Goal: Task Accomplishment & Management: Manage account settings

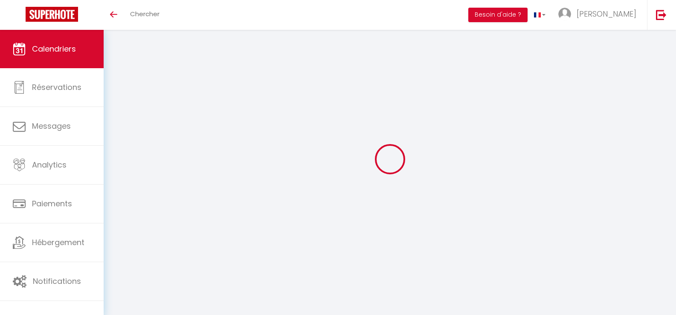
select select
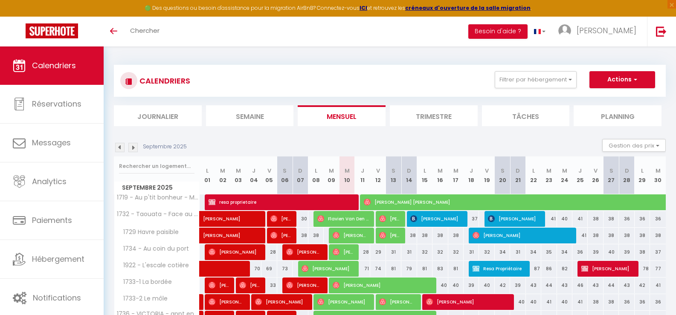
select select
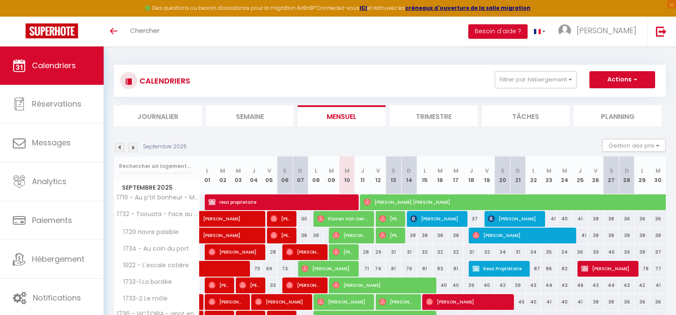
select select
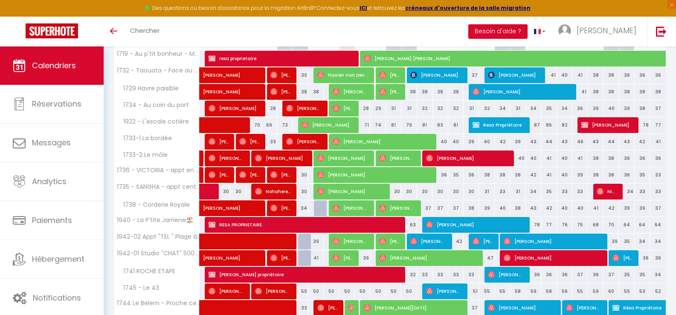
scroll to position [171, 0]
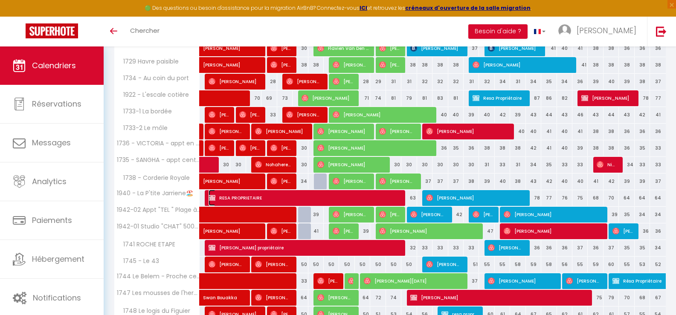
click at [385, 199] on span "RESA PROPRIETAIRE" at bounding box center [302, 198] width 189 height 16
select select "OK"
select select "KO"
select select "0"
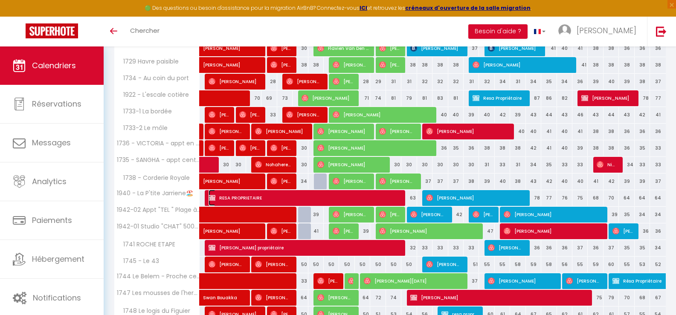
select select "1"
select select
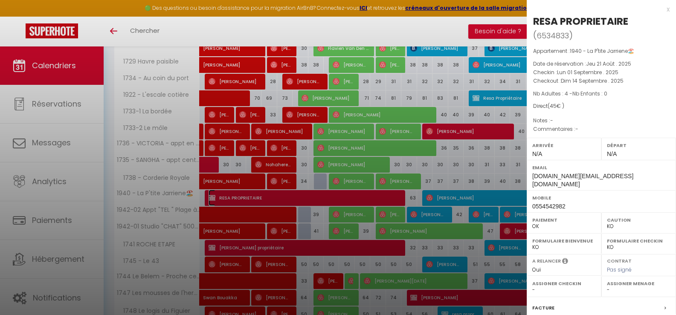
select select "50927"
click at [443, 36] on div at bounding box center [338, 157] width 676 height 315
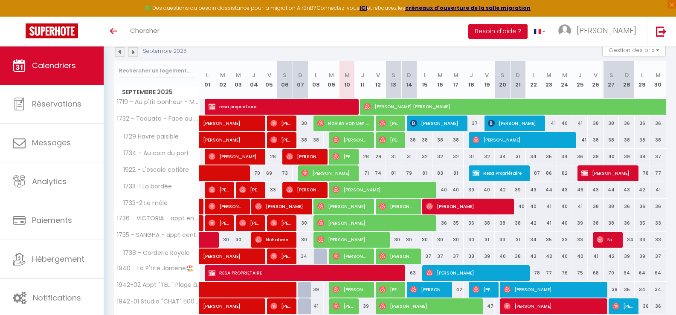
scroll to position [0, 0]
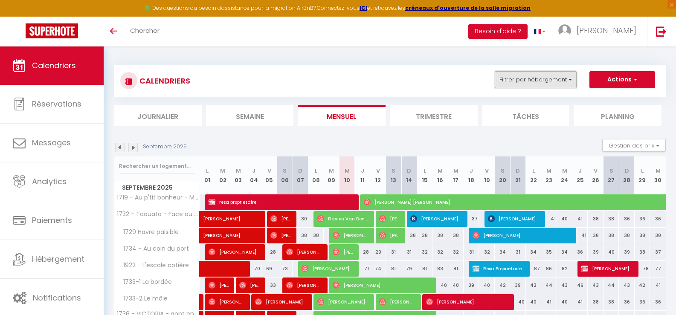
click at [572, 83] on button "Filtrer par hébergement" at bounding box center [535, 79] width 82 height 17
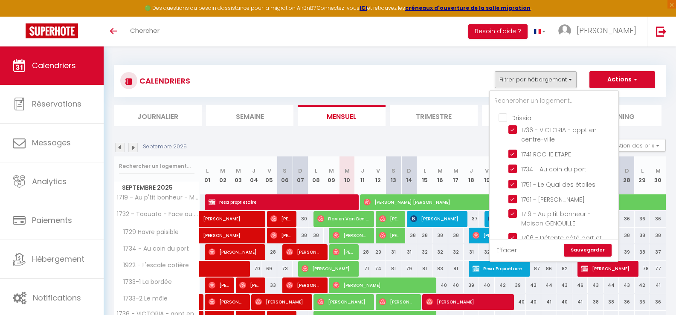
click at [503, 118] on input "Drissia" at bounding box center [562, 117] width 128 height 9
checkbox input "true"
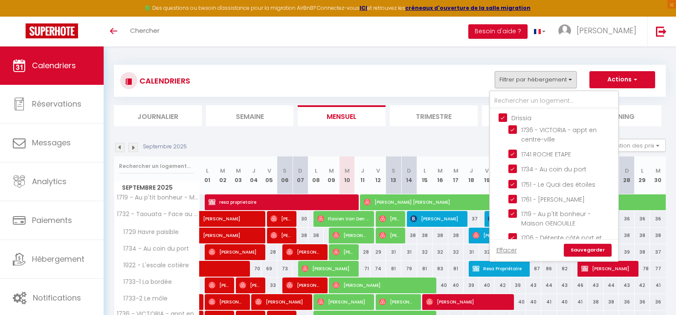
checkbox input "true"
click at [467, 82] on div "CALENDRIERS Filtrer par hébergement [GEOGRAPHIC_DATA] 1736 - [GEOGRAPHIC_DATA] …" at bounding box center [389, 80] width 539 height 19
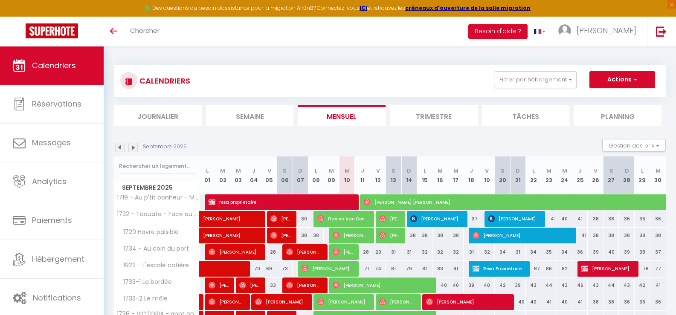
click at [602, 117] on li "Planning" at bounding box center [617, 115] width 88 height 21
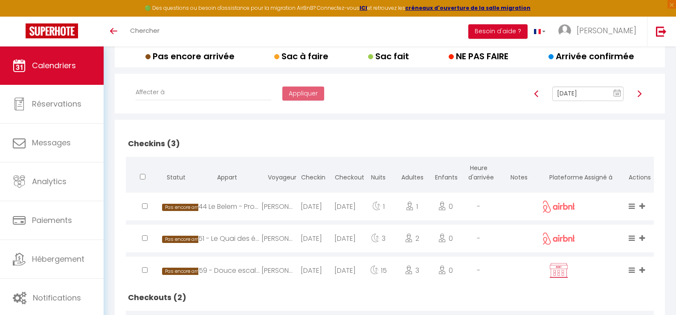
scroll to position [37, 0]
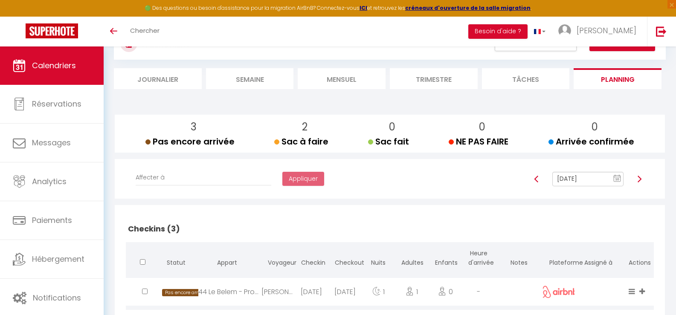
click at [639, 178] on img at bounding box center [639, 179] width 7 height 7
type input "[DATE]"
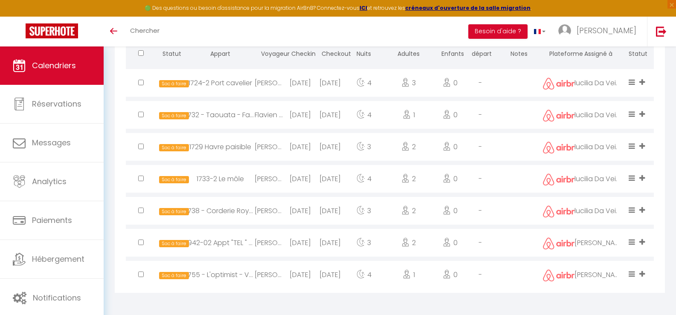
scroll to position [730, 0]
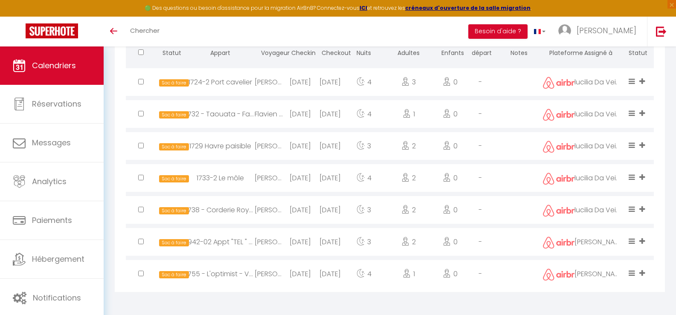
click at [279, 241] on div "[PERSON_NAME]" at bounding box center [269, 242] width 30 height 28
select select "0"
select select "1"
select select
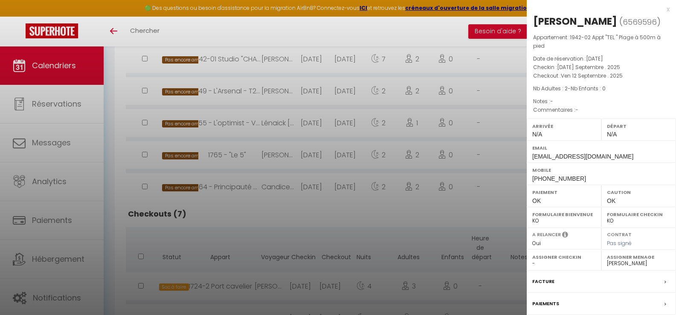
scroll to position [517, 0]
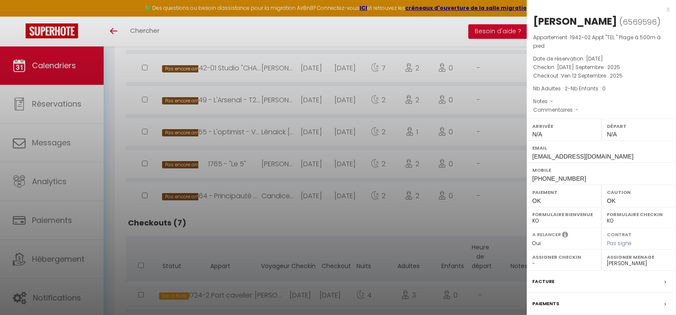
click at [382, 224] on div at bounding box center [338, 157] width 676 height 315
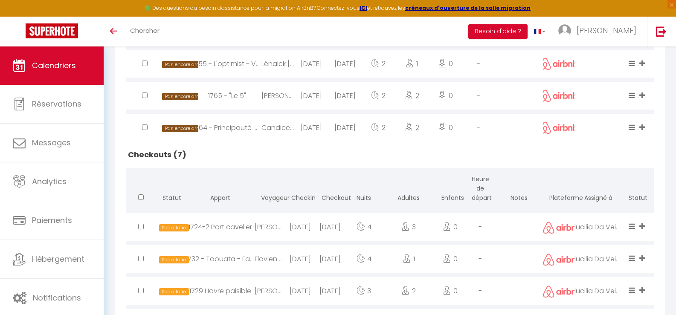
scroll to position [602, 0]
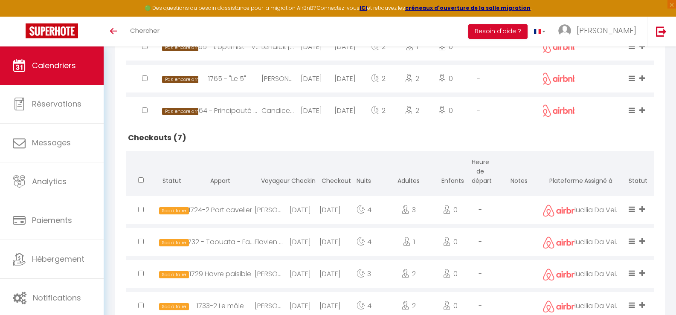
click at [328, 209] on div "[DATE]" at bounding box center [330, 210] width 30 height 28
select select "1121"
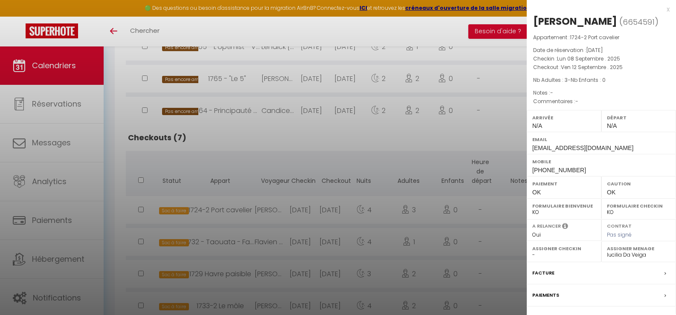
click at [407, 148] on div at bounding box center [338, 157] width 676 height 315
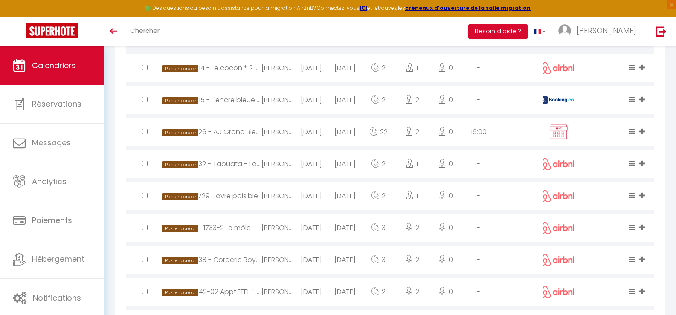
scroll to position [133, 0]
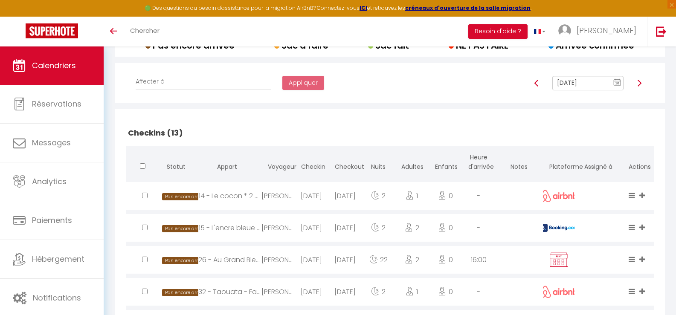
click at [535, 83] on img at bounding box center [536, 83] width 7 height 7
type input "[DATE]"
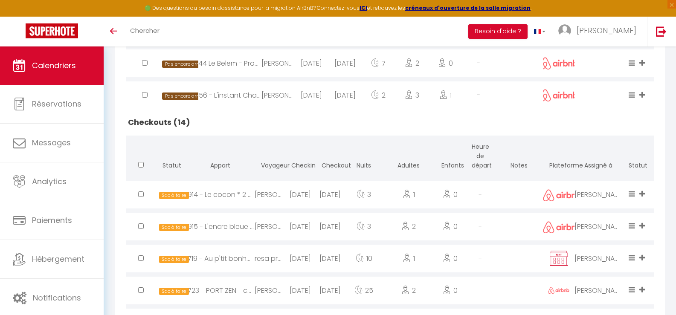
scroll to position [399, 0]
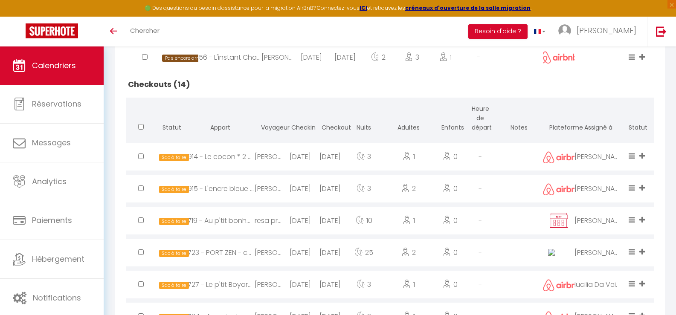
click at [259, 152] on div "[PERSON_NAME]" at bounding box center [269, 157] width 30 height 28
select select "42477"
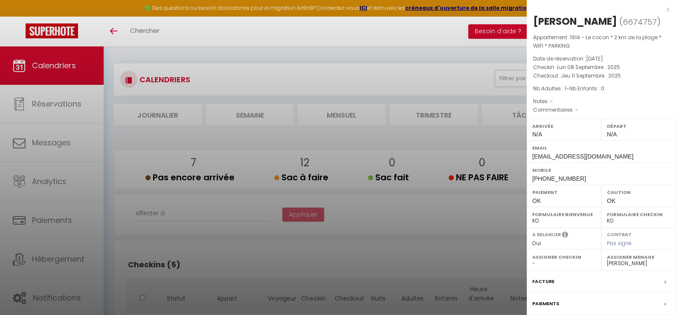
scroll to position [0, 0]
click at [461, 233] on div at bounding box center [338, 157] width 676 height 315
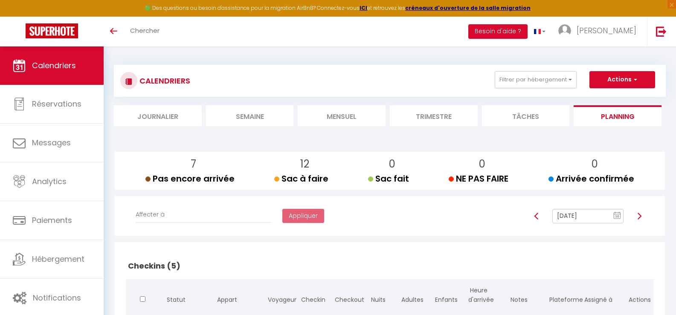
click at [639, 217] on img at bounding box center [639, 216] width 7 height 7
type input "[DATE]"
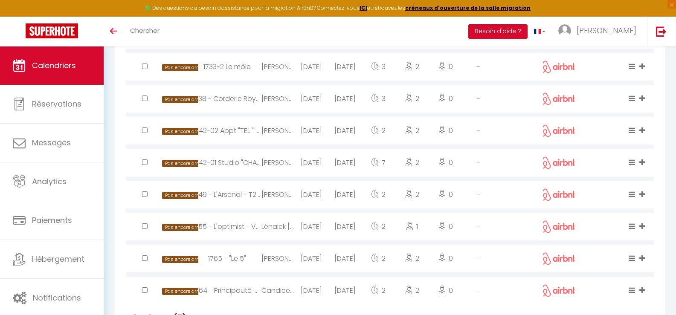
scroll to position [426, 0]
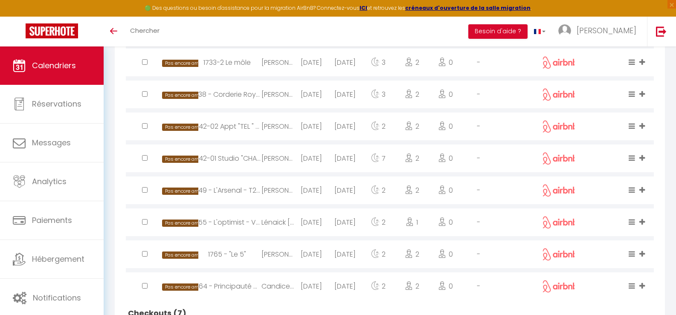
click at [286, 163] on div "[PERSON_NAME]" at bounding box center [277, 159] width 33 height 28
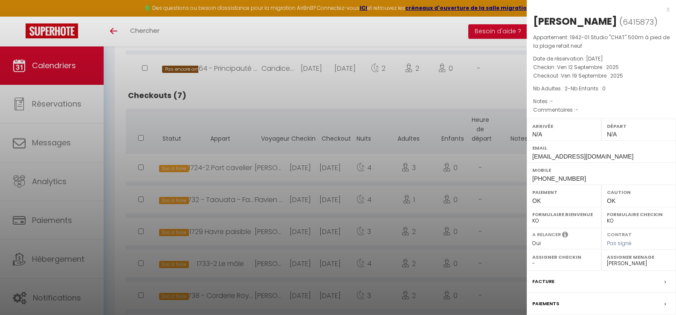
scroll to position [645, 0]
click at [233, 217] on div at bounding box center [338, 157] width 676 height 315
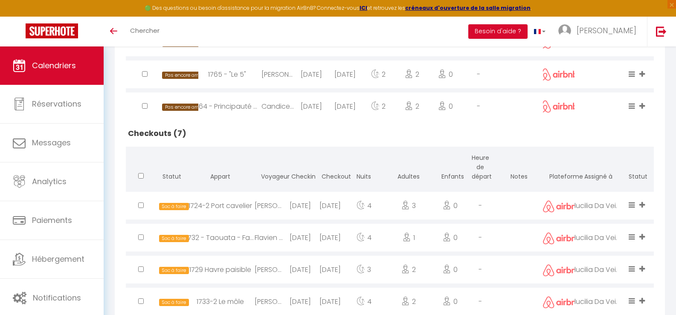
scroll to position [602, 0]
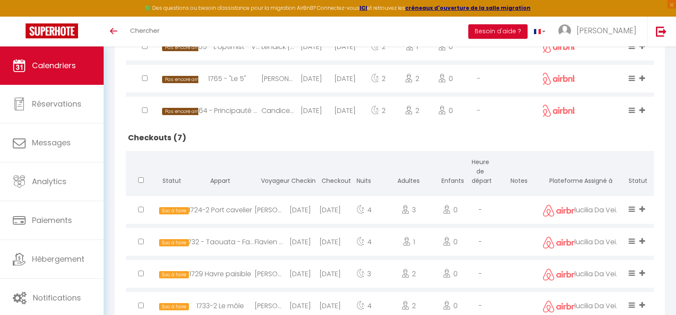
click at [278, 209] on div "[PERSON_NAME]" at bounding box center [269, 210] width 30 height 28
select select "1121"
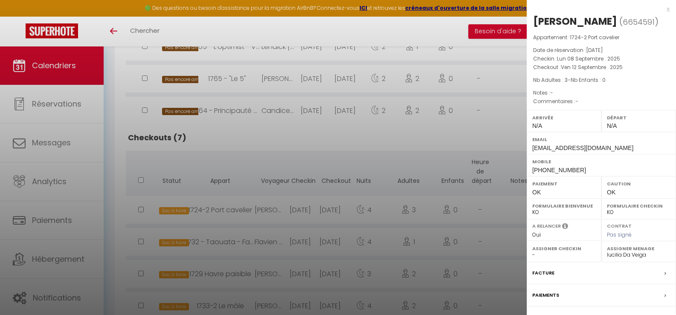
click at [301, 133] on div at bounding box center [338, 157] width 676 height 315
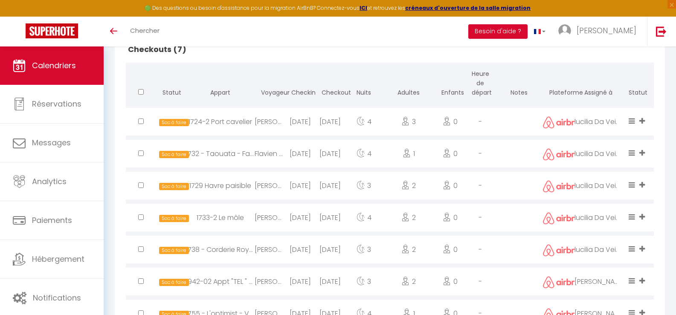
scroll to position [645, 0]
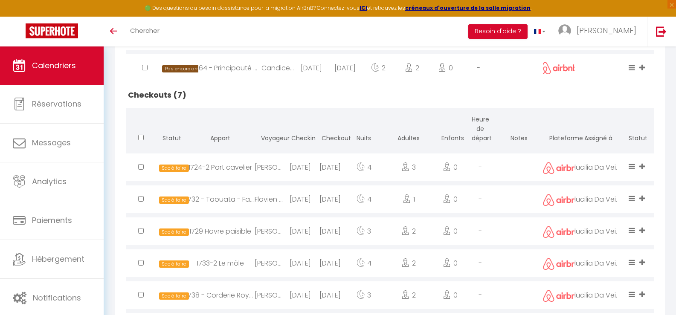
click at [280, 171] on div "[PERSON_NAME]" at bounding box center [269, 167] width 30 height 28
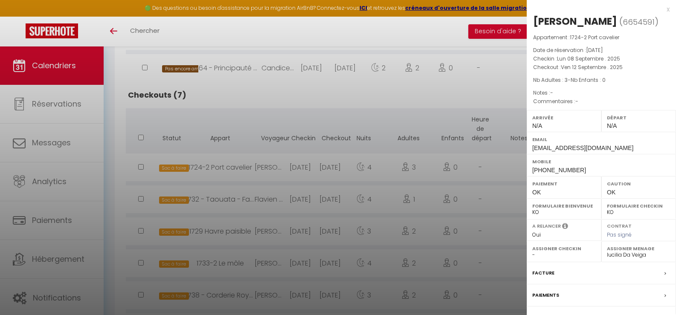
click at [290, 150] on div at bounding box center [338, 157] width 676 height 315
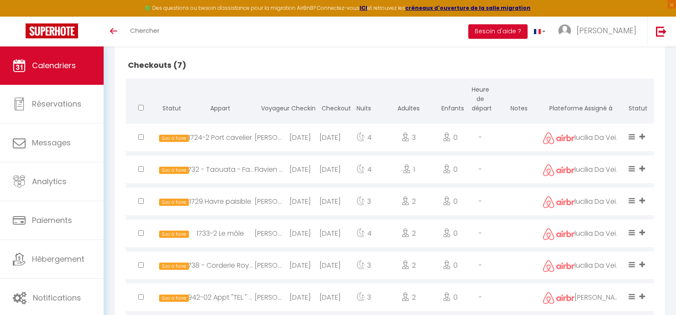
scroll to position [602, 0]
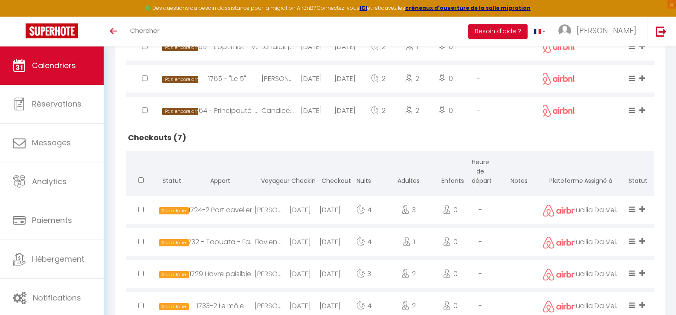
click at [242, 214] on div "1724-2 Port cavelier" at bounding box center [220, 210] width 69 height 28
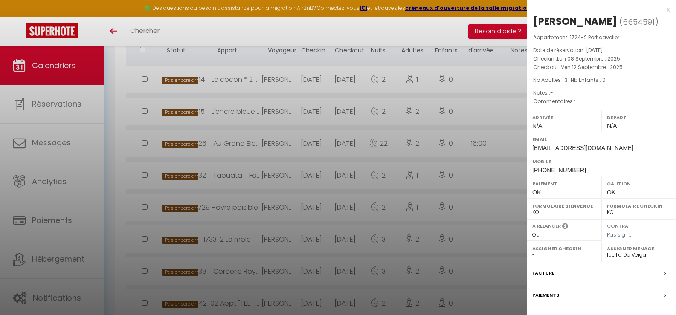
scroll to position [133, 0]
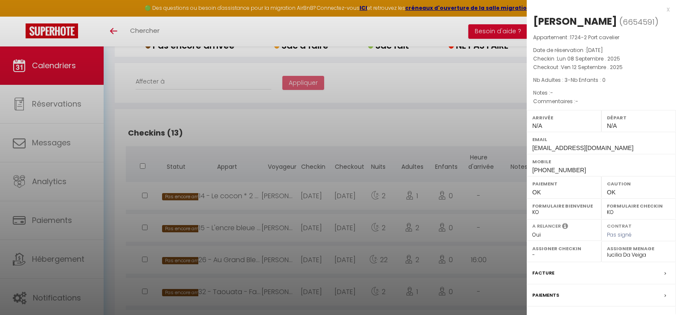
click at [384, 117] on div at bounding box center [338, 157] width 676 height 315
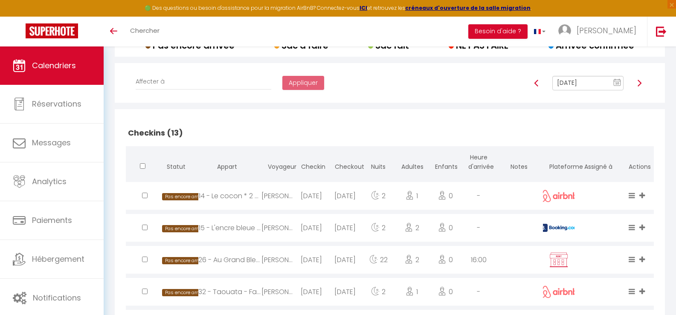
click at [536, 82] on img at bounding box center [536, 83] width 7 height 7
type input "[DATE]"
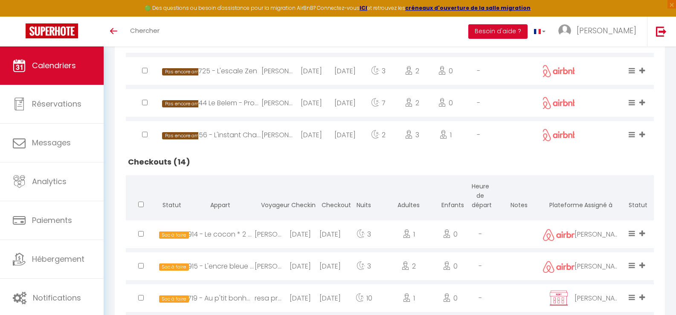
scroll to position [314, 0]
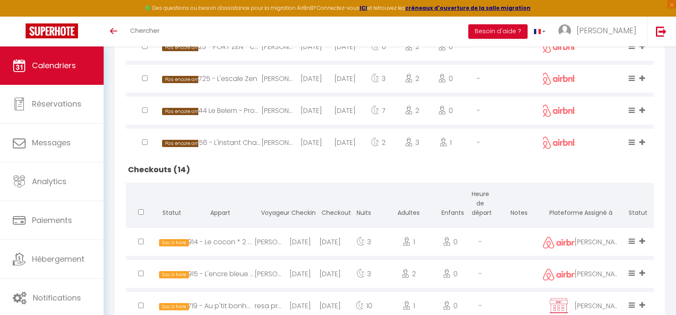
click at [312, 169] on h2 "Checkouts (14)" at bounding box center [390, 169] width 528 height 26
click at [366, 191] on th "Nuits" at bounding box center [363, 204] width 37 height 43
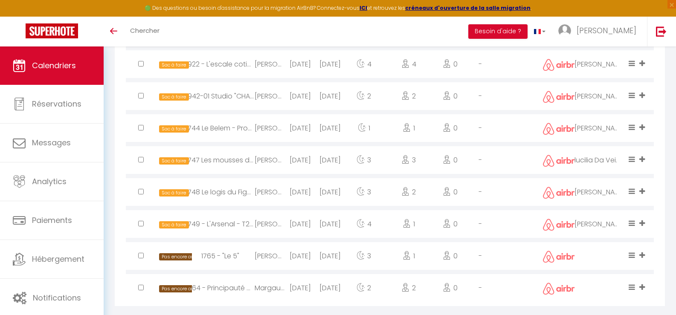
scroll to position [698, 0]
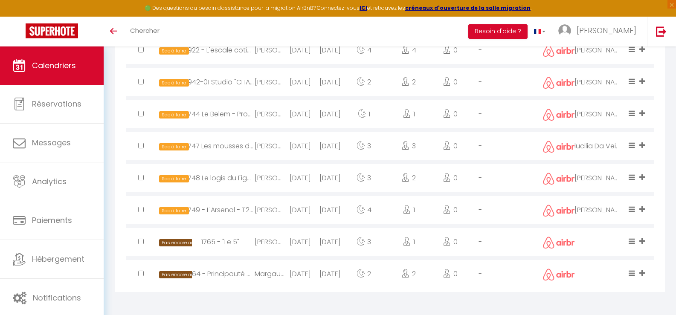
click at [310, 272] on div "[DATE]" at bounding box center [300, 274] width 30 height 28
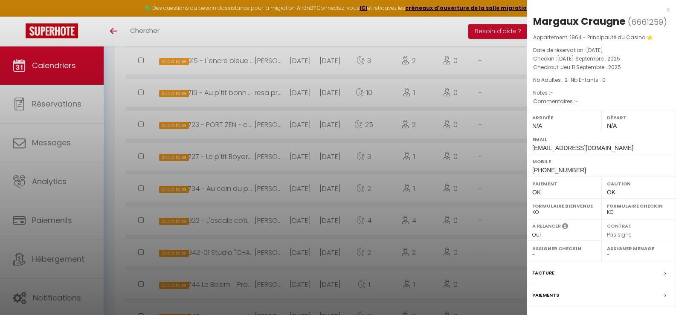
scroll to position [485, 0]
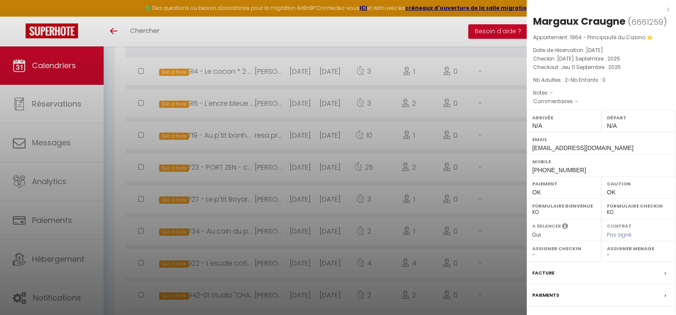
click at [274, 137] on div at bounding box center [338, 157] width 676 height 315
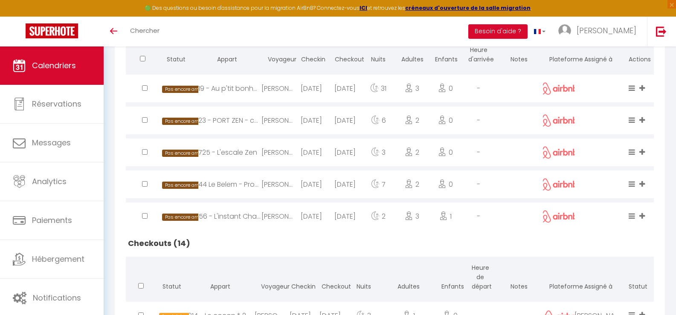
scroll to position [229, 0]
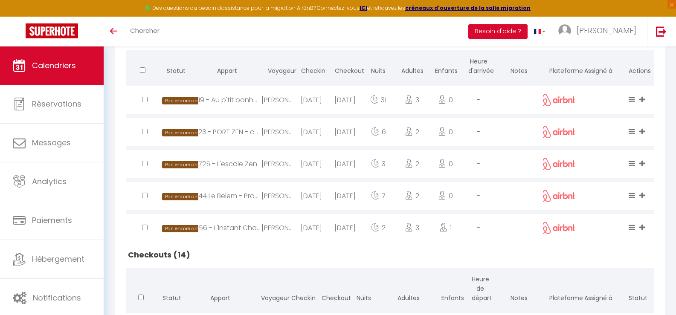
click at [289, 226] on div "[PERSON_NAME]" at bounding box center [277, 228] width 33 height 28
select select "49158"
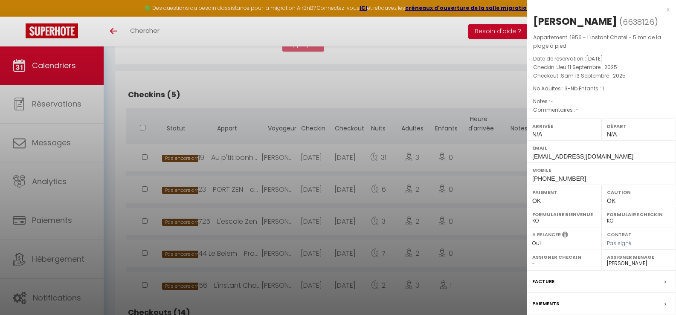
scroll to position [314, 0]
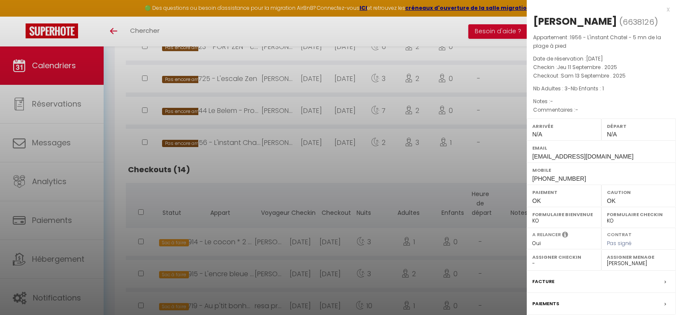
click at [271, 140] on div at bounding box center [338, 157] width 676 height 315
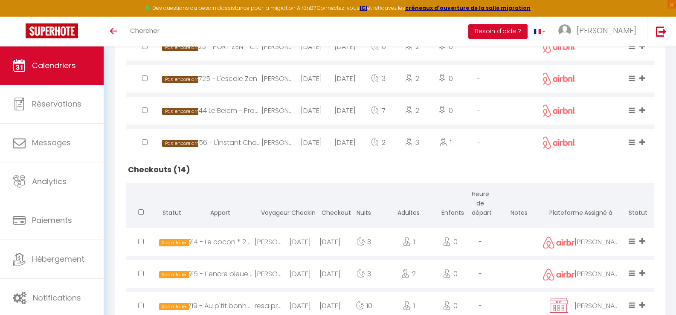
click at [271, 140] on div "[PERSON_NAME]" at bounding box center [277, 143] width 33 height 28
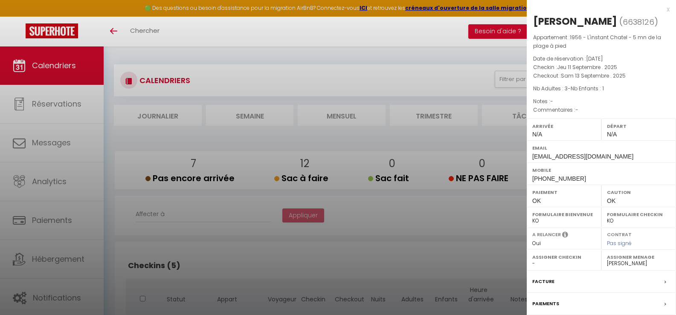
scroll to position [0, 0]
click at [359, 116] on div at bounding box center [338, 157] width 676 height 315
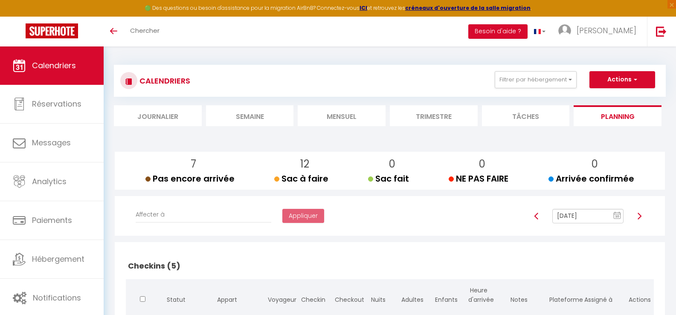
click at [359, 117] on li "Mensuel" at bounding box center [342, 115] width 88 height 21
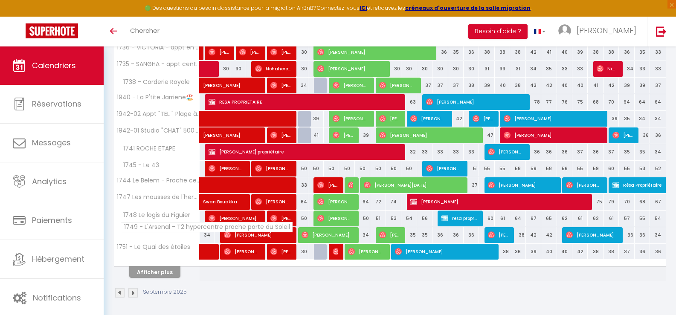
scroll to position [268, 0]
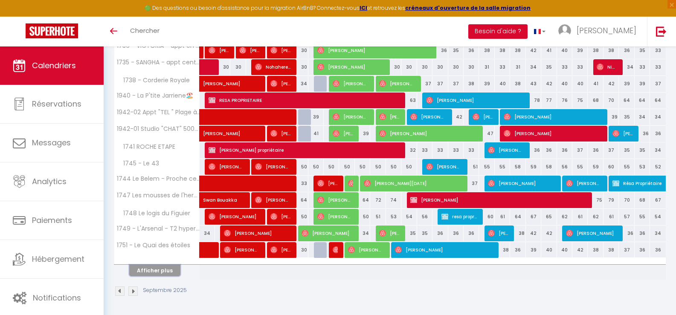
click at [172, 272] on button "Afficher plus" at bounding box center [154, 271] width 51 height 12
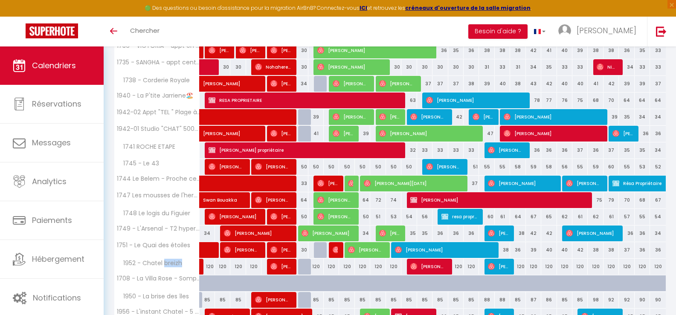
scroll to position [311, 0]
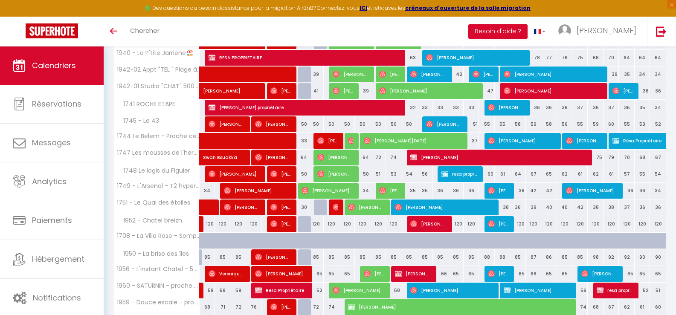
click at [432, 278] on div "66" at bounding box center [439, 274] width 15 height 16
type input "66"
type input "[DATE] Septembre 2025"
type input "Mer 17 Septembre 2025"
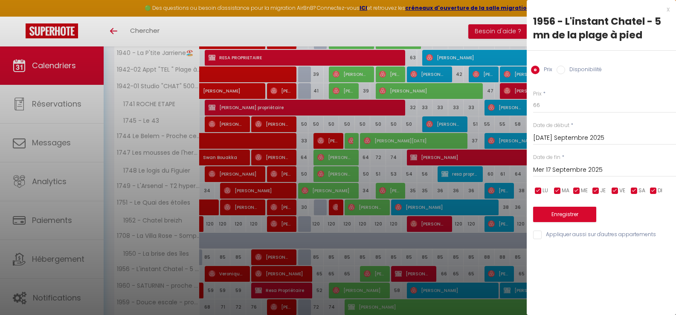
click at [432, 278] on div at bounding box center [338, 157] width 676 height 315
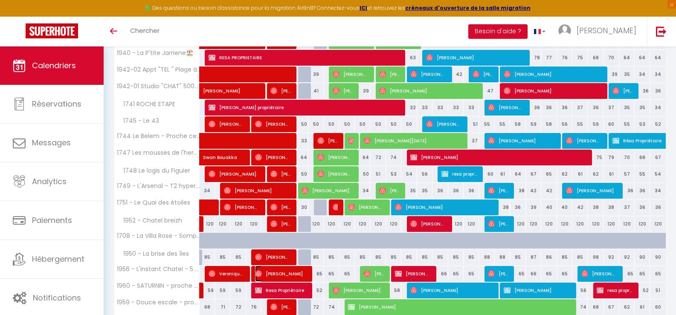
click at [293, 275] on span "[PERSON_NAME]" at bounding box center [280, 274] width 51 height 16
select select "OK"
select select "49158"
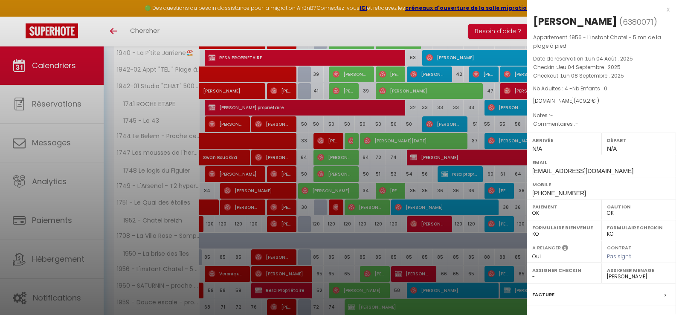
click at [376, 275] on div at bounding box center [338, 157] width 676 height 315
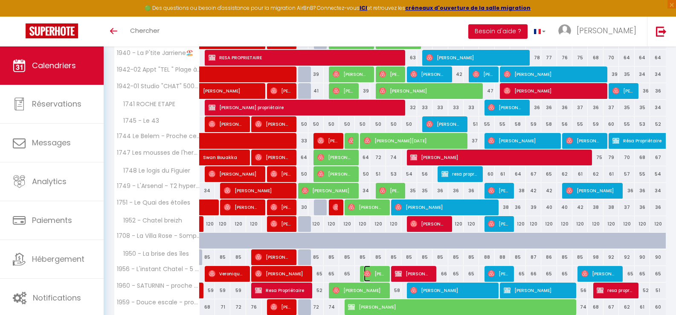
click at [376, 275] on span "[PERSON_NAME]" at bounding box center [374, 274] width 20 height 16
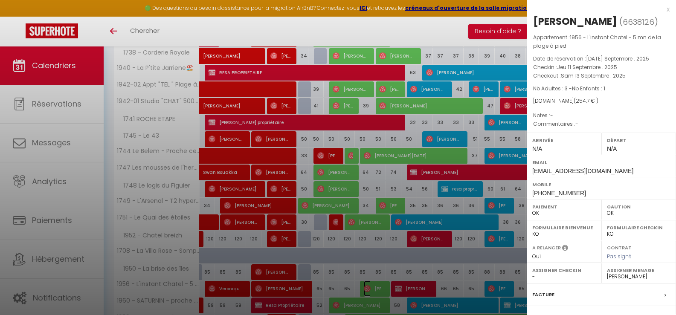
scroll to position [298, 0]
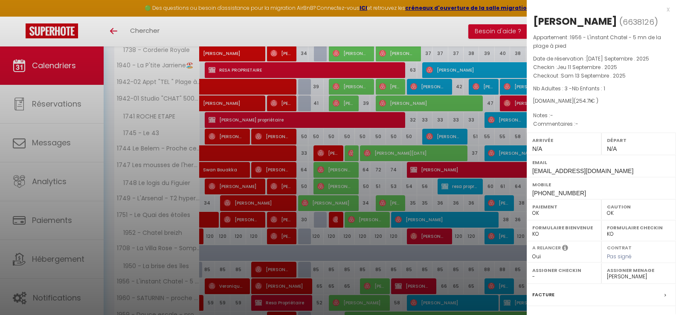
click at [431, 236] on div at bounding box center [338, 157] width 676 height 315
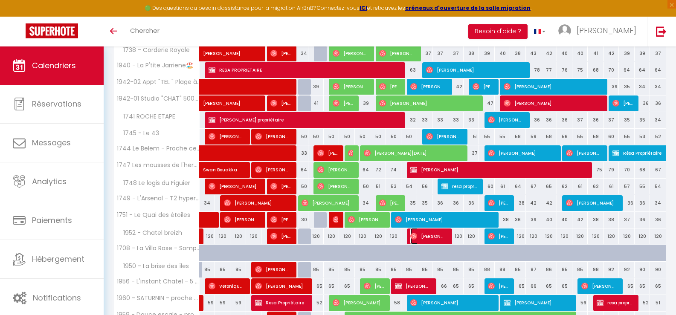
click at [431, 237] on span "[PERSON_NAME]" at bounding box center [428, 236] width 36 height 16
select select
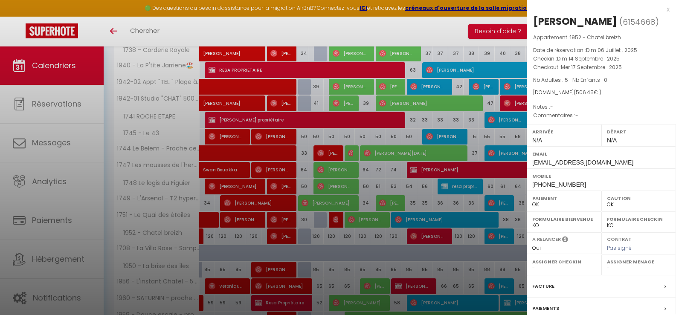
click at [280, 269] on div at bounding box center [338, 157] width 676 height 315
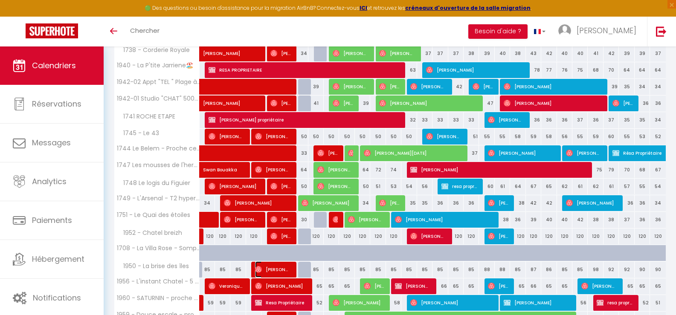
click at [280, 269] on span "[PERSON_NAME] Et Seuka Pignet" at bounding box center [273, 269] width 36 height 16
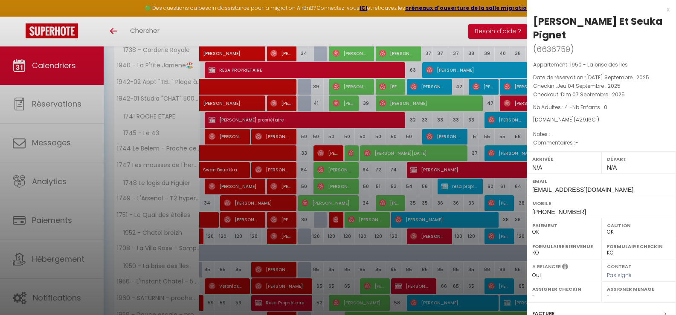
click at [474, 266] on div at bounding box center [338, 157] width 676 height 315
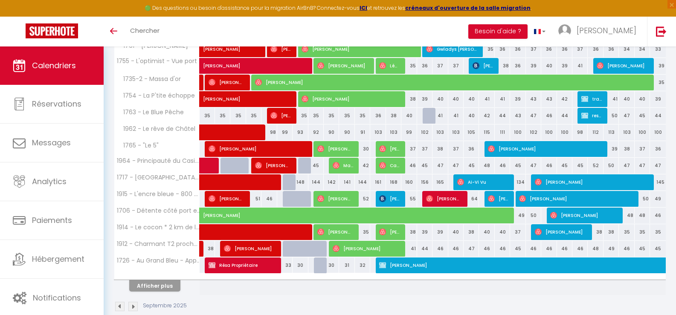
scroll to position [601, 0]
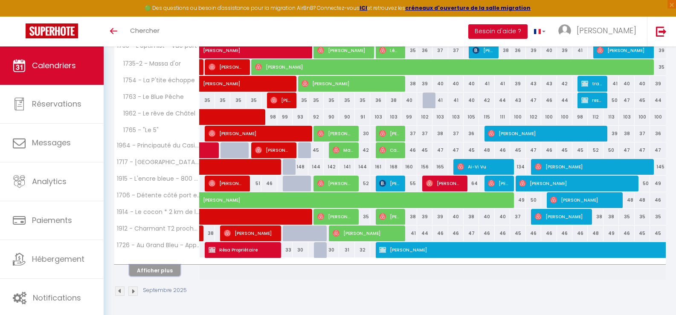
click at [165, 269] on button "Afficher plus" at bounding box center [154, 271] width 51 height 12
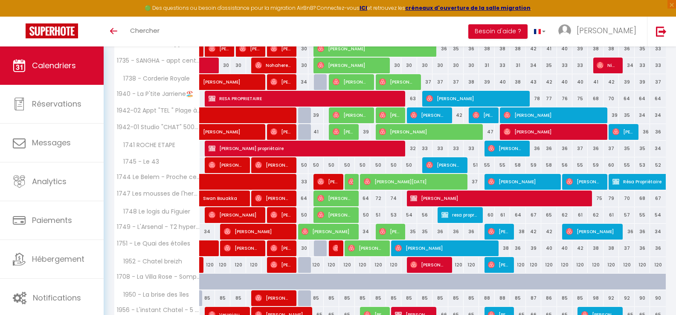
scroll to position [227, 0]
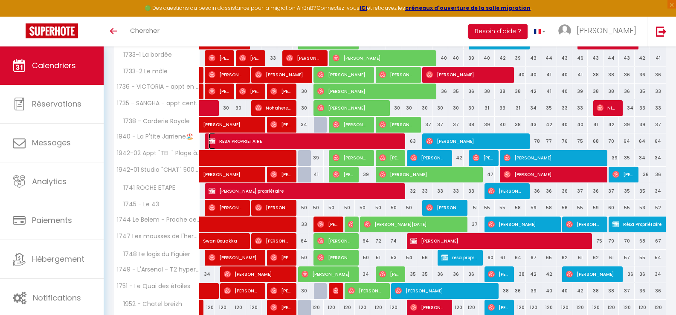
click at [393, 139] on span "RESA PROPRIETAIRE" at bounding box center [302, 141] width 189 height 16
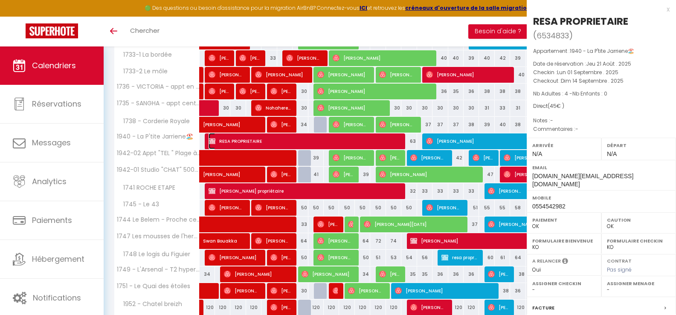
select select "KO"
select select "50927"
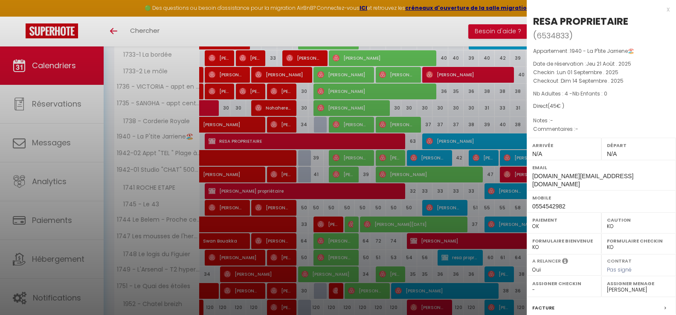
click at [437, 139] on div at bounding box center [338, 157] width 676 height 315
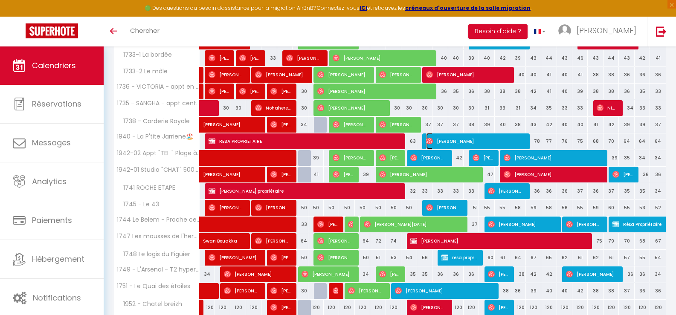
click at [437, 139] on span "[PERSON_NAME]" at bounding box center [474, 141] width 97 height 16
select select "OK"
select select "50927"
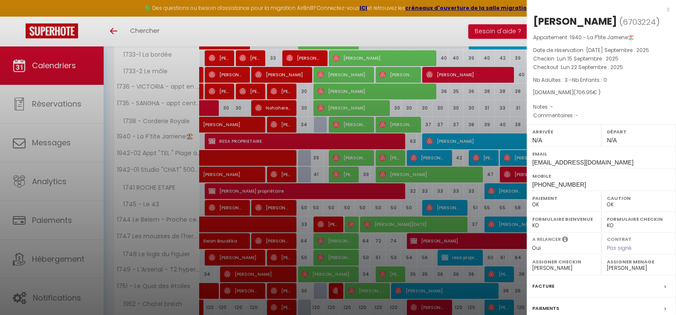
click at [391, 138] on div at bounding box center [338, 157] width 676 height 315
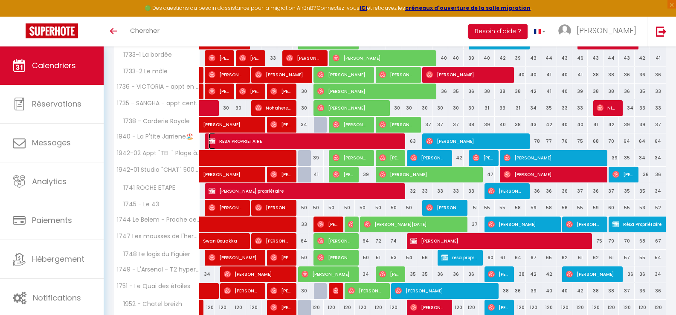
click at [392, 140] on span "RESA PROPRIETAIRE" at bounding box center [302, 141] width 189 height 16
select select "KO"
select select
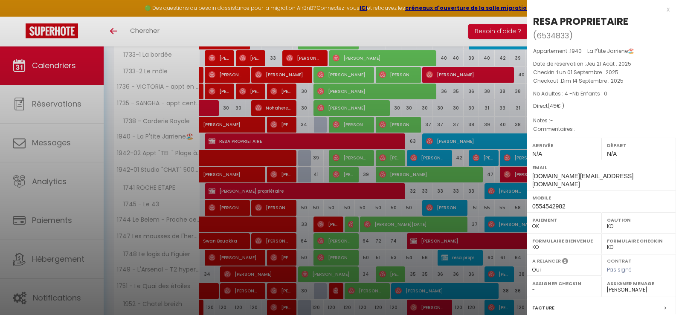
click at [392, 140] on div at bounding box center [338, 157] width 676 height 315
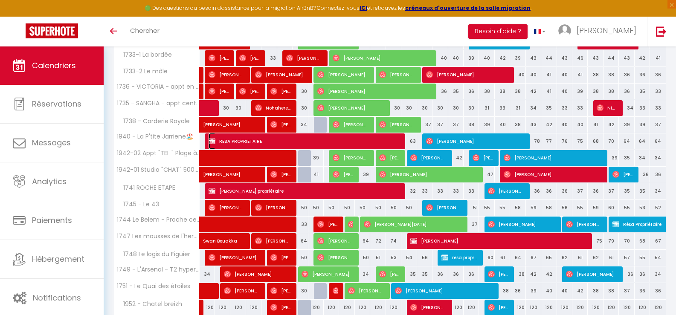
click at [392, 140] on span "RESA PROPRIETAIRE" at bounding box center [302, 141] width 189 height 16
